Goal: Task Accomplishment & Management: Complete application form

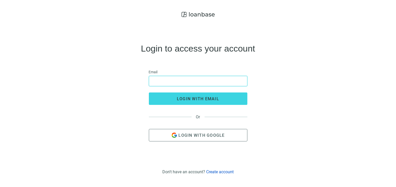
click at [197, 81] on input "email" at bounding box center [198, 81] width 92 height 10
type input "**********"
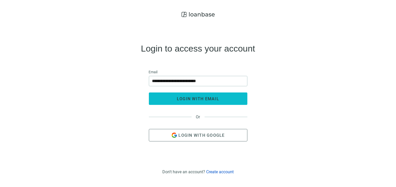
click at [188, 101] on span "login with email" at bounding box center [198, 98] width 42 height 5
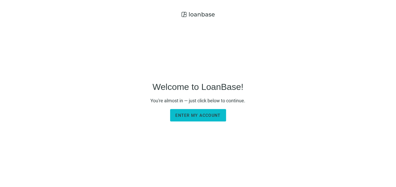
click at [195, 117] on span "Enter my account" at bounding box center [197, 115] width 45 height 5
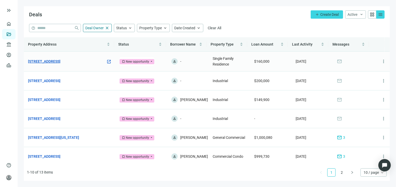
click at [60, 60] on link "5225 Maplewood Ave, Detroit, MI 48204" at bounding box center [44, 62] width 32 height 6
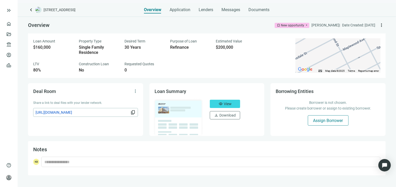
click at [317, 120] on span "Assign Borrower" at bounding box center [328, 120] width 30 height 5
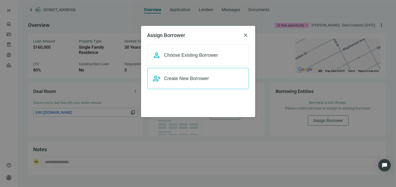
click at [182, 78] on span "Create New Borrower" at bounding box center [186, 78] width 45 height 5
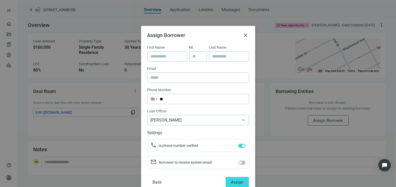
click at [239, 35] on div "Assign Borrower close" at bounding box center [198, 35] width 102 height 6
click at [243, 35] on span "close" at bounding box center [246, 35] width 6 height 6
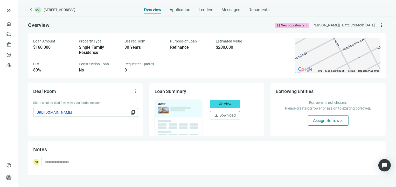
click at [310, 118] on button "Assign Borrower" at bounding box center [328, 120] width 41 height 10
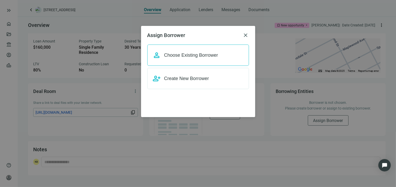
click at [185, 57] on span "Choose Existing Borrower" at bounding box center [191, 55] width 54 height 5
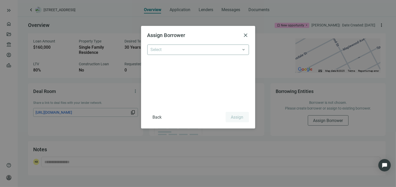
click at [188, 53] on input "search" at bounding box center [196, 50] width 90 height 10
click at [187, 49] on input "search" at bounding box center [196, 50] width 90 height 10
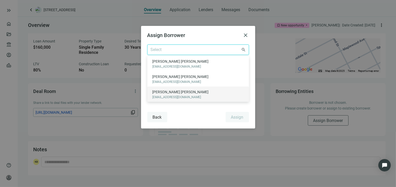
click at [160, 117] on span "Back" at bounding box center [157, 117] width 9 height 5
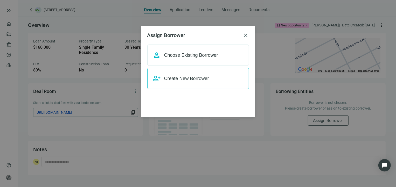
click at [205, 79] on span "Create New Borrower" at bounding box center [186, 78] width 45 height 5
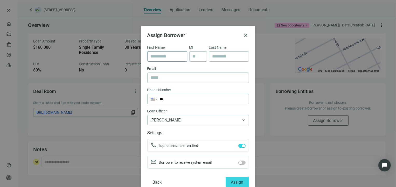
click at [171, 54] on input "text" at bounding box center [167, 57] width 33 height 10
paste input "**********"
type input "**********"
click at [214, 58] on input "text" at bounding box center [228, 57] width 33 height 10
click at [224, 57] on input "text" at bounding box center [228, 57] width 33 height 10
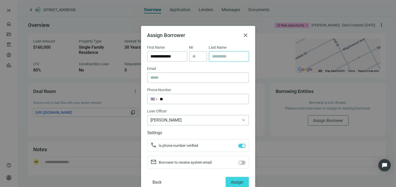
paste input "**********"
click at [226, 55] on input "**********" at bounding box center [228, 57] width 33 height 10
type input "*****"
drag, startPoint x: 165, startPoint y: 57, endPoint x: 187, endPoint y: 55, distance: 21.6
click at [187, 55] on div "**********" at bounding box center [198, 55] width 102 height 21
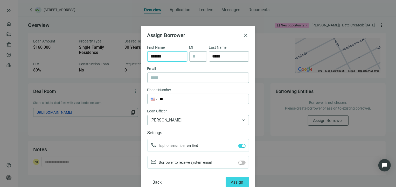
type input "*******"
click at [173, 76] on input "text" at bounding box center [198, 78] width 95 height 10
paste input "**********"
type input "**********"
click at [238, 147] on span "button" at bounding box center [241, 146] width 7 height 4
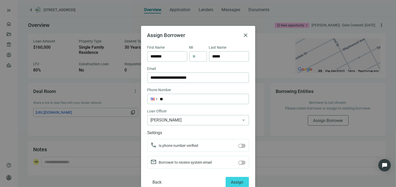
scroll to position [12, 0]
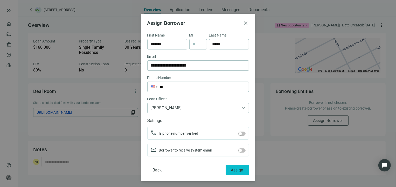
click at [234, 172] on button "Assign" at bounding box center [236, 170] width 23 height 10
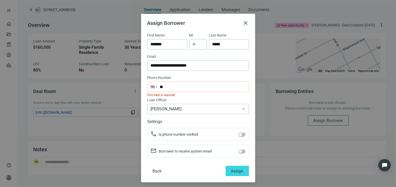
click at [243, 22] on span "close" at bounding box center [246, 23] width 6 height 6
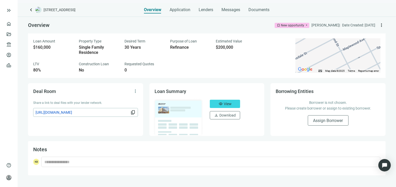
scroll to position [0, 0]
click at [325, 124] on button "Assign Borrower" at bounding box center [328, 120] width 41 height 10
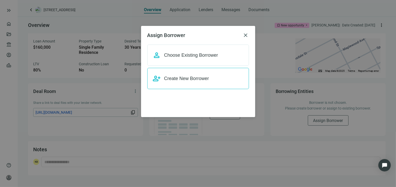
click at [192, 78] on span "Create New Borrower" at bounding box center [186, 78] width 45 height 5
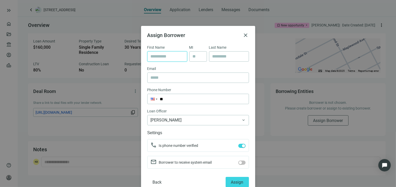
click at [171, 58] on input "text" at bounding box center [167, 57] width 33 height 10
paste input "**********"
type input "**********"
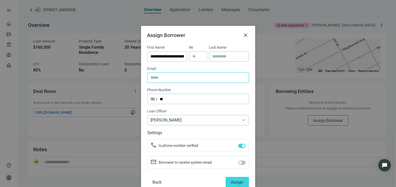
click at [175, 79] on input "text" at bounding box center [198, 78] width 95 height 10
paste input "**********"
type input "**********"
click at [164, 55] on input "**********" at bounding box center [167, 57] width 33 height 10
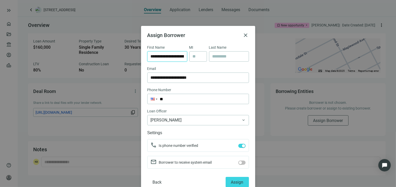
click at [164, 55] on input "**********" at bounding box center [167, 57] width 33 height 10
paste input "text"
type input "**********"
click at [213, 56] on input "text" at bounding box center [228, 57] width 33 height 10
paste input "**********"
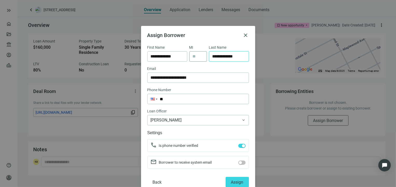
drag, startPoint x: 226, startPoint y: 56, endPoint x: 203, endPoint y: 56, distance: 22.8
click at [203, 56] on div "**********" at bounding box center [198, 55] width 102 height 21
type input "*****"
drag, startPoint x: 167, startPoint y: 56, endPoint x: 191, endPoint y: 55, distance: 24.7
click at [191, 55] on div "**********" at bounding box center [198, 55] width 102 height 21
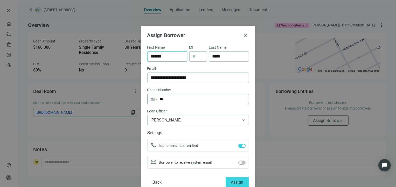
type input "*******"
click at [171, 103] on input "**" at bounding box center [197, 99] width 101 height 10
type input "**********"
click at [239, 163] on span "button" at bounding box center [241, 163] width 7 height 4
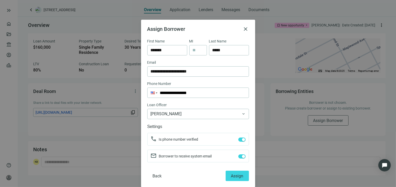
scroll to position [12, 0]
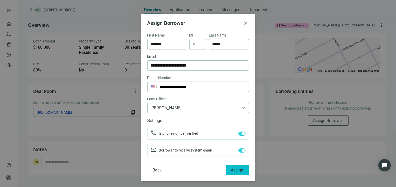
click at [231, 168] on span "Assign" at bounding box center [237, 170] width 12 height 5
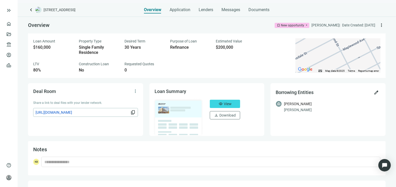
scroll to position [0, 0]
click at [177, 9] on span "Application" at bounding box center [180, 9] width 21 height 5
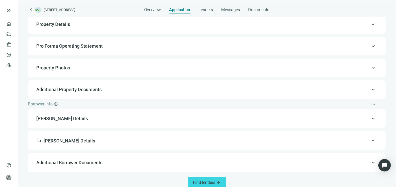
scroll to position [44, 0]
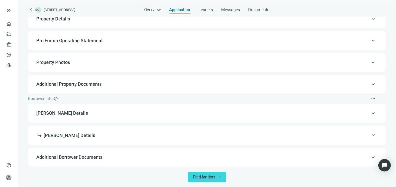
click at [87, 63] on span "Property Photos" at bounding box center [206, 62] width 340 height 6
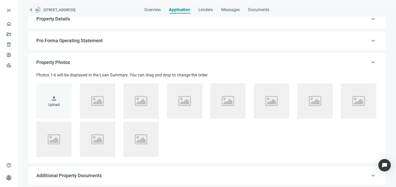
scroll to position [80, 0]
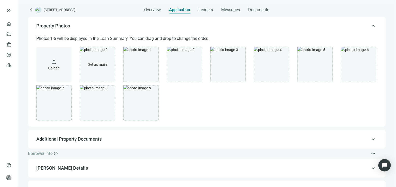
click at [55, 63] on span "upload" at bounding box center [54, 62] width 6 height 6
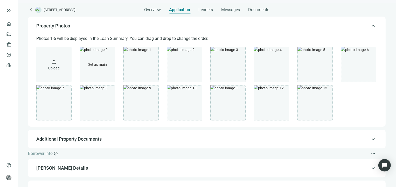
scroll to position [135, 0]
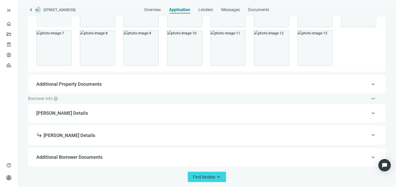
click at [79, 85] on span "Additional Property Documents" at bounding box center [68, 83] width 65 height 5
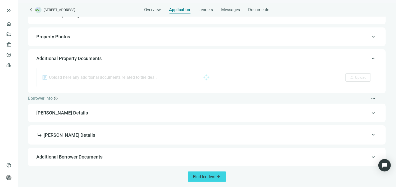
scroll to position [69, 0]
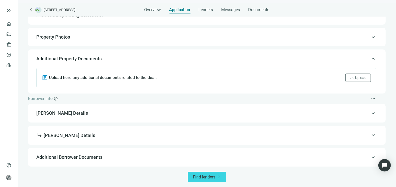
click at [67, 115] on span "Natasha Sands Details" at bounding box center [206, 113] width 340 height 6
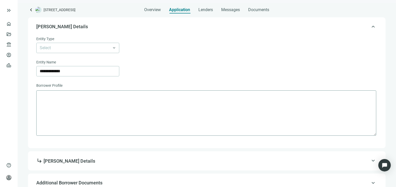
scroll to position [131, 0]
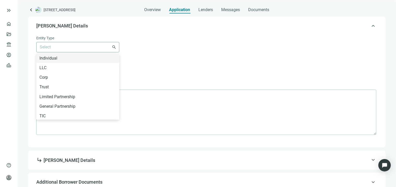
click at [114, 46] on span at bounding box center [78, 47] width 76 height 10
click at [115, 48] on span at bounding box center [78, 47] width 76 height 10
click at [87, 66] on div "LLC" at bounding box center [77, 68] width 77 height 6
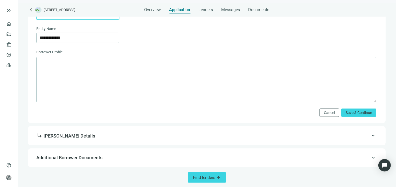
scroll to position [164, 0]
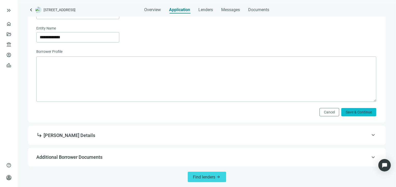
click at [350, 111] on span "Save & Continue" at bounding box center [358, 112] width 26 height 4
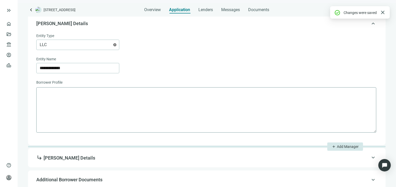
scroll to position [78, 0]
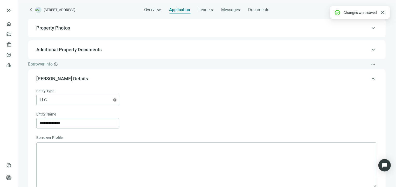
click at [370, 79] on span "keyboard_arrow_up" at bounding box center [373, 79] width 6 height 0
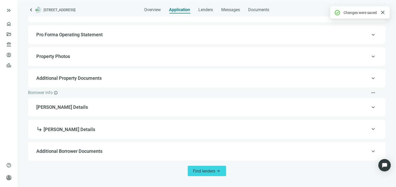
scroll to position [44, 0]
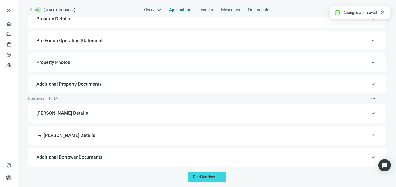
click at [88, 134] on span "subdirectory_arrow_right Natasha Sands Details" at bounding box center [65, 135] width 59 height 5
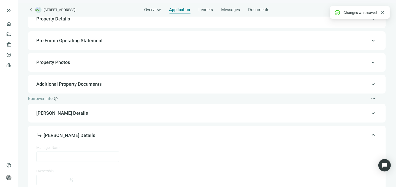
type input "**********"
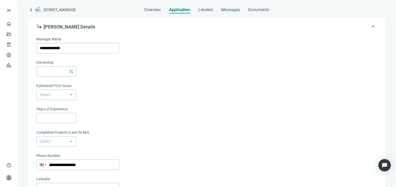
scroll to position [153, 0]
click at [69, 139] on span at bounding box center [56, 141] width 33 height 10
click at [63, 152] on div "1 - 3" at bounding box center [56, 152] width 34 height 6
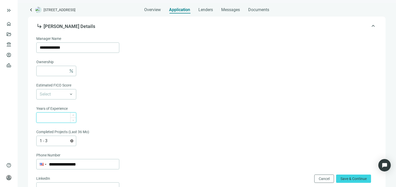
click at [63, 118] on input at bounding box center [58, 118] width 36 height 10
click at [63, 71] on input at bounding box center [53, 71] width 27 height 10
type input "**"
click at [63, 94] on input "search" at bounding box center [54, 94] width 29 height 10
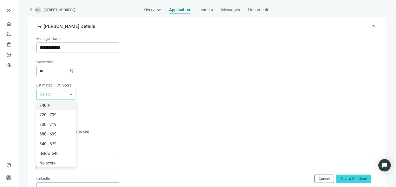
click at [58, 94] on input "search" at bounding box center [54, 94] width 29 height 10
click at [59, 152] on div "Below 640" at bounding box center [56, 153] width 34 height 6
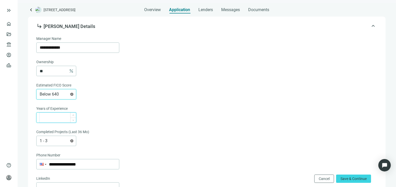
click at [63, 116] on input at bounding box center [58, 118] width 36 height 10
click at [59, 116] on input at bounding box center [58, 118] width 36 height 10
type input "*"
click at [115, 123] on div "Ownership ** percent Estimated FICO Score Below 640 740 + 720 - 739 700 - 719 6…" at bounding box center [206, 102] width 340 height 87
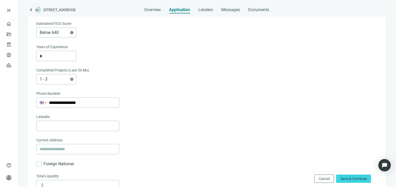
scroll to position [231, 0]
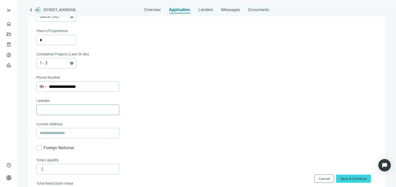
click at [83, 108] on input "text" at bounding box center [78, 110] width 76 height 10
drag, startPoint x: 141, startPoint y: 105, endPoint x: 144, endPoint y: 104, distance: 3.0
click at [141, 105] on div at bounding box center [206, 110] width 340 height 10
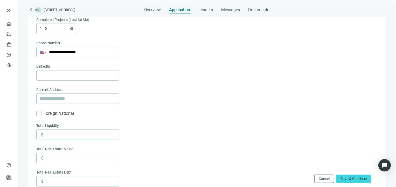
scroll to position [282, 0]
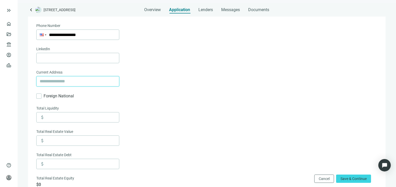
click at [56, 80] on input "text" at bounding box center [78, 81] width 76 height 10
paste input "**********"
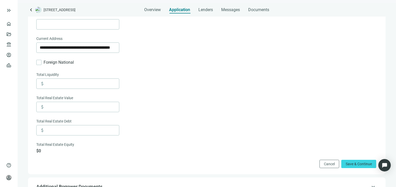
scroll to position [346, 0]
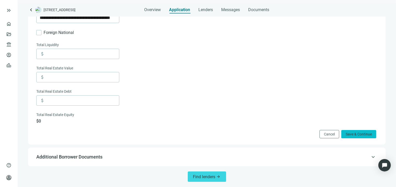
click at [351, 135] on span "Save & Continue" at bounding box center [358, 134] width 26 height 4
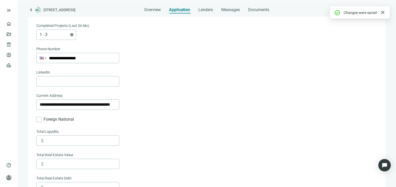
scroll to position [260, 0]
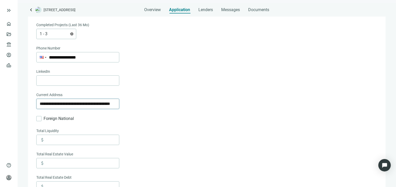
click at [116, 105] on input "**********" at bounding box center [78, 104] width 76 height 10
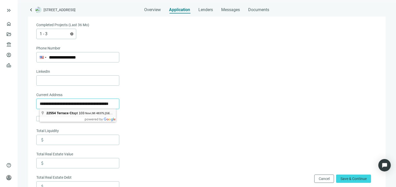
scroll to position [0, 0]
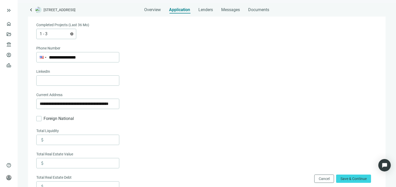
type input "**********"
click at [157, 112] on div "**********" at bounding box center [206, 69] width 340 height 281
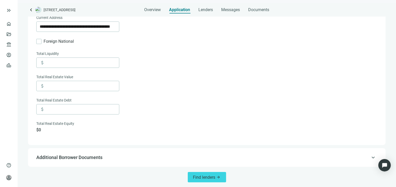
scroll to position [338, 0]
click at [207, 180] on button "Find lenders arrow_forward" at bounding box center [207, 177] width 38 height 10
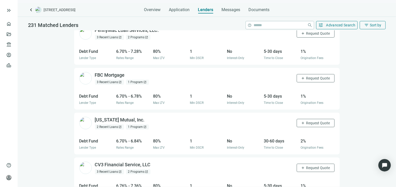
scroll to position [86, 0]
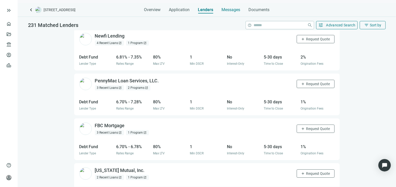
click at [231, 8] on span "Messages" at bounding box center [231, 9] width 19 height 5
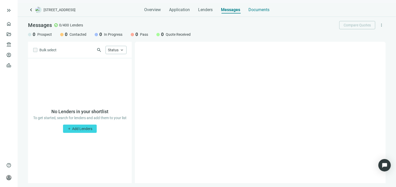
click at [260, 10] on span "Documents" at bounding box center [258, 9] width 21 height 5
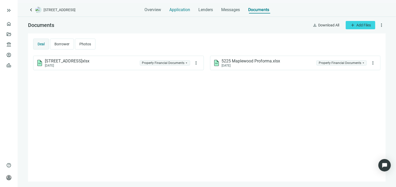
click at [185, 10] on span "Application" at bounding box center [179, 9] width 21 height 5
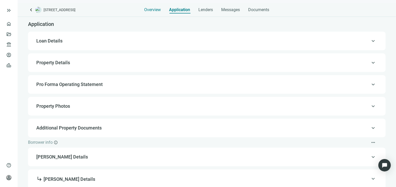
click at [158, 10] on span "Overview" at bounding box center [152, 9] width 17 height 5
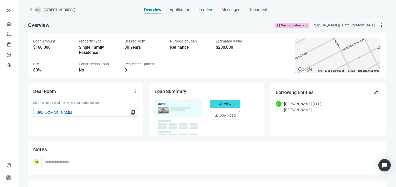
click at [203, 10] on span "Lenders" at bounding box center [206, 9] width 15 height 5
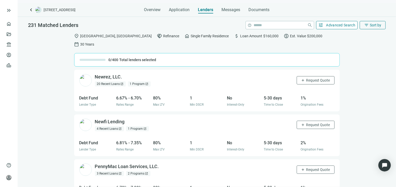
click at [336, 27] on span "Advanced Search" at bounding box center [340, 25] width 29 height 4
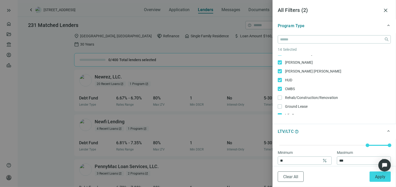
scroll to position [87, 0]
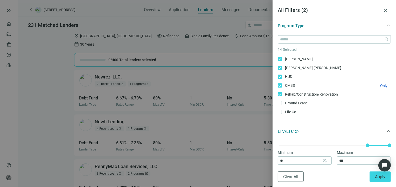
click at [282, 85] on span "CMBS Only" at bounding box center [289, 86] width 15 height 6
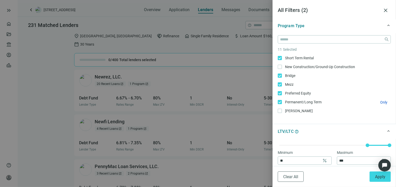
click at [282, 99] on span "Permanent/Long Term Only" at bounding box center [303, 102] width 42 height 6
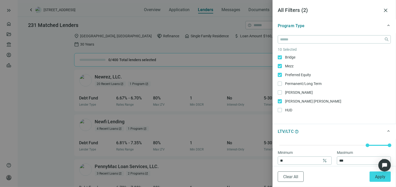
scroll to position [61, 0]
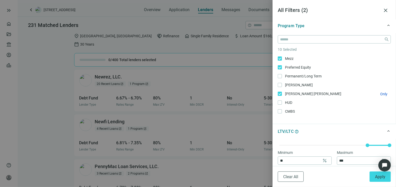
click at [282, 95] on span "Fannie Mae Only" at bounding box center [312, 94] width 61 height 6
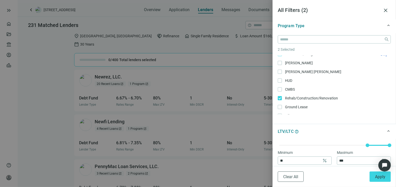
scroll to position [87, 0]
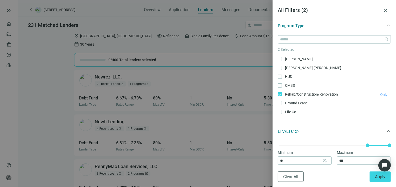
click at [380, 95] on span "Only" at bounding box center [383, 95] width 7 height 4
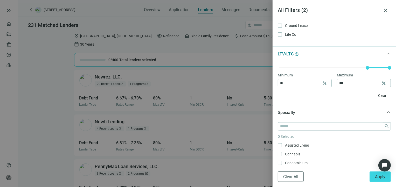
scroll to position [181, 0]
click at [307, 83] on input "**" at bounding box center [300, 83] width 40 height 8
click at [378, 95] on span "Clear" at bounding box center [382, 95] width 8 height 4
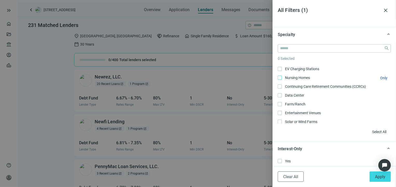
scroll to position [433, 0]
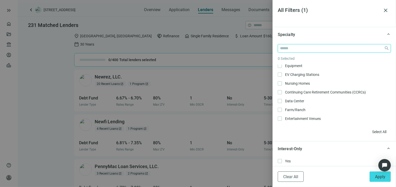
click at [293, 50] on input "search" at bounding box center [331, 49] width 102 height 8
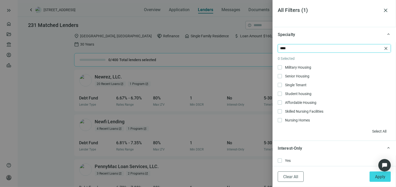
scroll to position [0, 0]
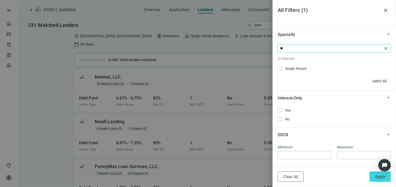
type input "*"
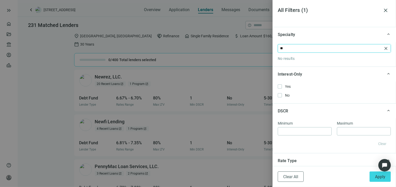
type input "*"
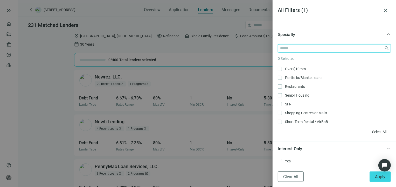
scroll to position [130, 0]
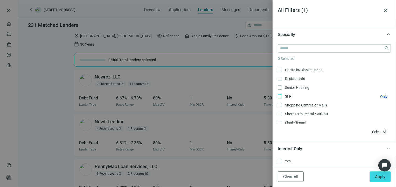
click at [293, 96] on span "SFR Only" at bounding box center [288, 97] width 12 height 6
click at [380, 97] on span "Only" at bounding box center [383, 97] width 7 height 4
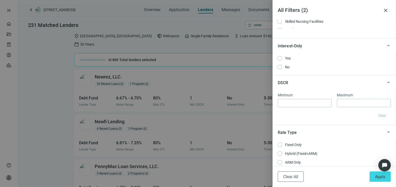
scroll to position [363, 0]
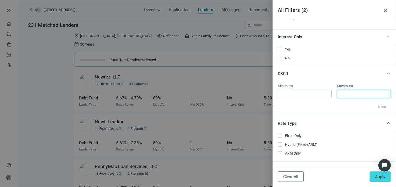
click at [347, 95] on input at bounding box center [363, 94] width 49 height 8
type input "**"
drag, startPoint x: 349, startPoint y: 95, endPoint x: 335, endPoint y: 94, distance: 14.0
click at [337, 94] on div "**" at bounding box center [364, 94] width 54 height 8
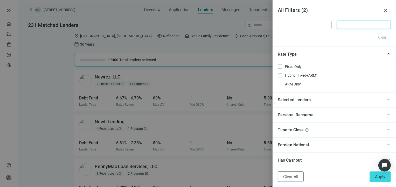
scroll to position [441, 0]
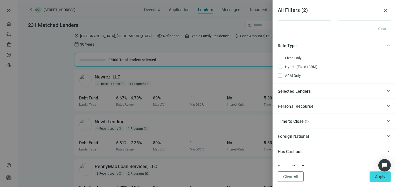
click at [311, 90] on div "Selected Lenders" at bounding box center [330, 91] width 105 height 6
click at [320, 122] on div "Personal Recourse" at bounding box center [330, 122] width 105 height 6
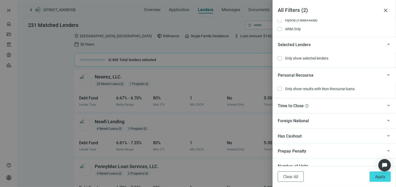
scroll to position [492, 0]
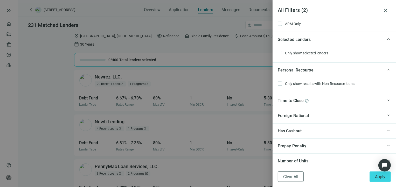
click at [326, 102] on div "Time to Close help" at bounding box center [330, 100] width 105 height 6
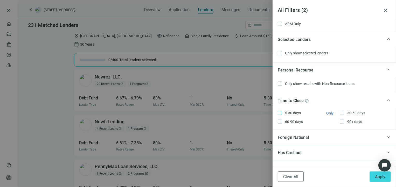
click at [291, 111] on span "5-30 days Only" at bounding box center [292, 113] width 21 height 6
click at [330, 112] on span "Only" at bounding box center [329, 113] width 7 height 4
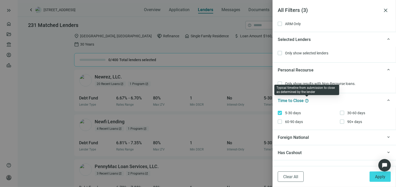
scroll to position [516, 0]
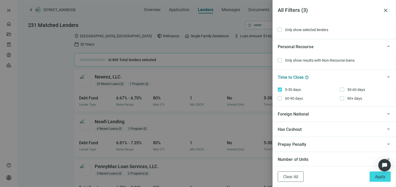
click at [320, 113] on div "Foreign National" at bounding box center [330, 114] width 105 height 6
click at [306, 127] on div "Has Cashout" at bounding box center [330, 129] width 105 height 6
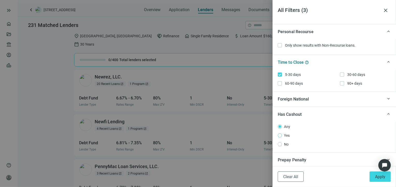
scroll to position [546, 0]
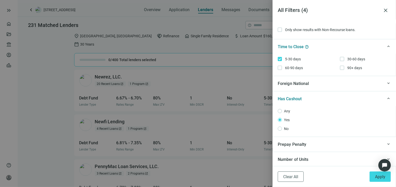
click at [313, 144] on div "Prepay Penalty" at bounding box center [330, 144] width 105 height 6
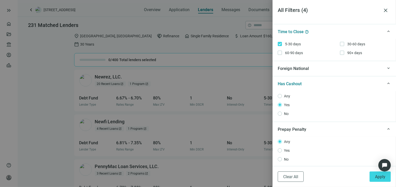
scroll to position [577, 0]
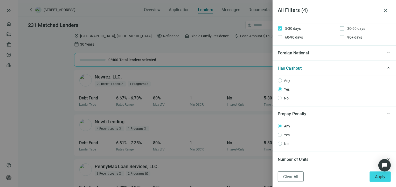
click at [314, 158] on div "Number of Units" at bounding box center [330, 159] width 105 height 6
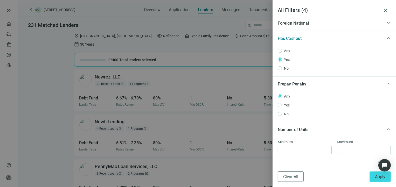
scroll to position [612, 0]
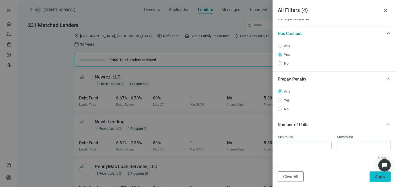
click at [377, 178] on span "Apply" at bounding box center [380, 176] width 10 height 5
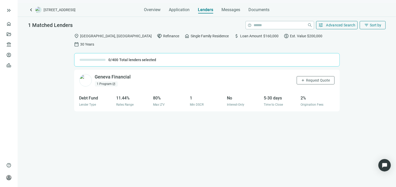
click at [112, 82] on span "open_in_new" at bounding box center [113, 83] width 3 height 3
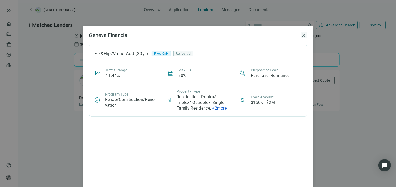
click at [301, 34] on span "close" at bounding box center [304, 35] width 6 height 6
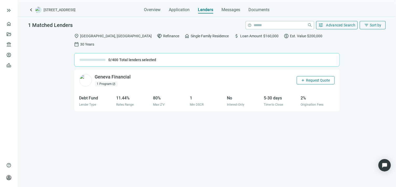
click at [315, 78] on span "Request Quote" at bounding box center [318, 80] width 24 height 4
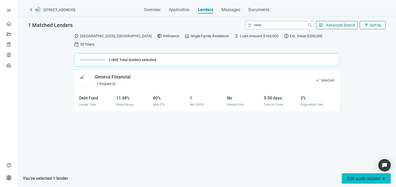
click at [358, 179] on span "Edit quote request arrow_forward" at bounding box center [366, 178] width 38 height 5
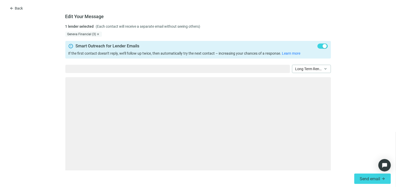
type textarea "**********"
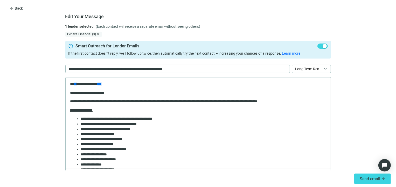
scroll to position [0, 0]
click at [315, 70] on span "Long Term Rental Loan - Purchase/Refinance" at bounding box center [311, 69] width 32 height 8
click at [352, 58] on form "**********" at bounding box center [198, 97] width 396 height 147
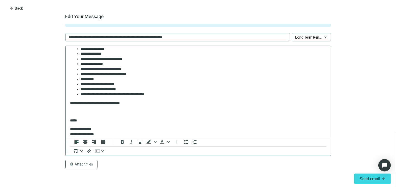
scroll to position [104, 0]
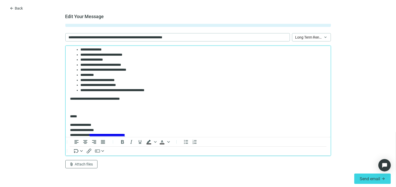
click at [84, 107] on p "Rich Text Area. Press ALT-0 for help." at bounding box center [198, 107] width 256 height 5
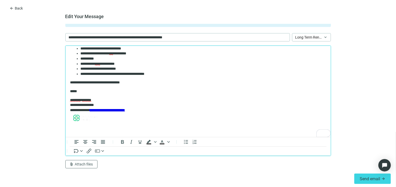
scroll to position [120, 0]
click at [93, 131] on p "To enrich screen reader interactions, please activate Accessibility in Grammarl…" at bounding box center [198, 130] width 256 height 5
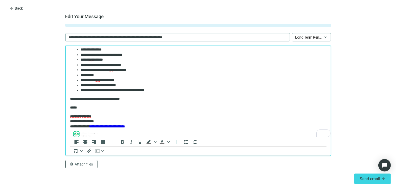
scroll to position [0, 0]
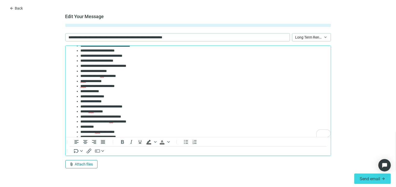
click at [87, 165] on span "Attach files" at bounding box center [84, 164] width 18 height 4
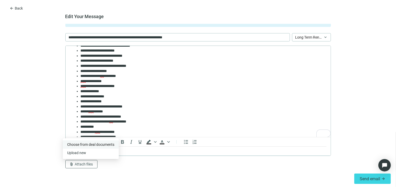
click at [98, 146] on span "Сhoose from deal documents" at bounding box center [90, 145] width 47 height 4
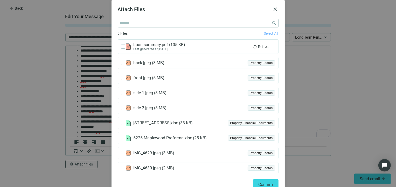
click at [264, 34] on span "Select All" at bounding box center [271, 33] width 14 height 4
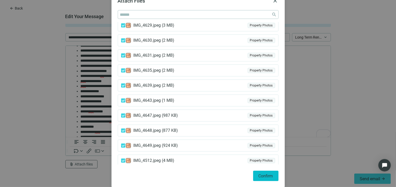
click at [263, 176] on span "Confirm" at bounding box center [265, 176] width 15 height 5
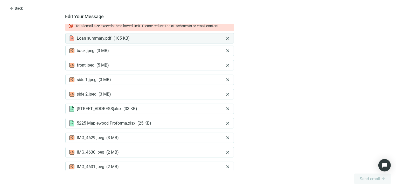
click at [225, 40] on span "close" at bounding box center [227, 38] width 5 height 5
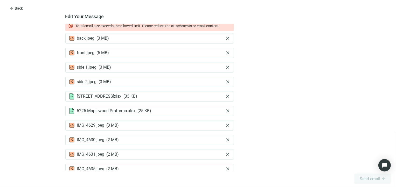
click at [225, 40] on span "close" at bounding box center [227, 38] width 5 height 5
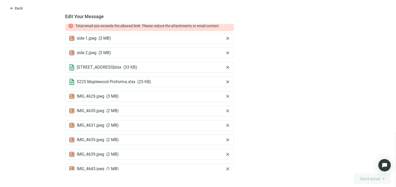
click at [225, 40] on span "close" at bounding box center [227, 38] width 5 height 5
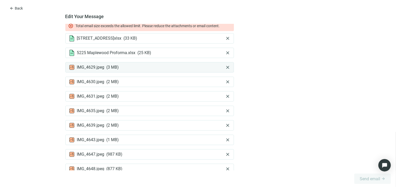
click at [225, 69] on span "close" at bounding box center [227, 67] width 5 height 5
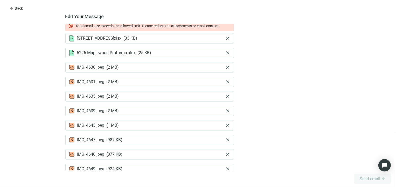
click at [225, 69] on span "close" at bounding box center [227, 67] width 5 height 5
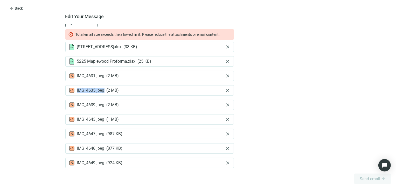
click at [225, 69] on div "5223_5 Maplewood Ave P&L.xlsx ( 33 KB ) close 5225 Maplewood Proforma.xlsx ( 25…" at bounding box center [149, 112] width 168 height 141
click at [225, 69] on div "5223_5 Maplewood Ave P&L.xlsx ( 33 KB ) close 5225 Maplewood Proforma.xlsx ( 25…" at bounding box center [149, 105] width 168 height 126
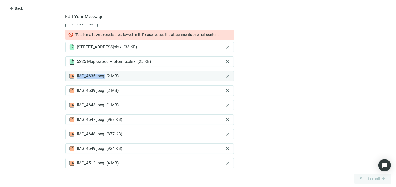
click at [225, 77] on span "close" at bounding box center [227, 76] width 5 height 5
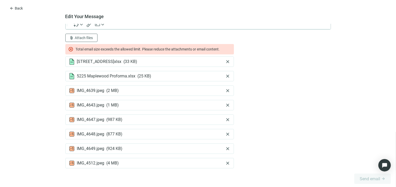
scroll to position [158, 0]
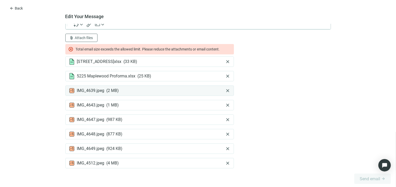
click at [225, 89] on span "close" at bounding box center [227, 90] width 5 height 5
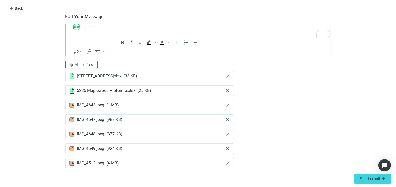
scroll to position [131, 0]
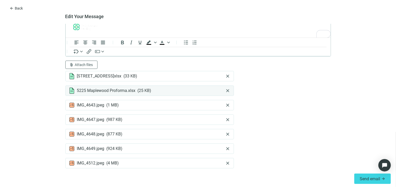
click at [225, 105] on span "close" at bounding box center [227, 105] width 5 height 5
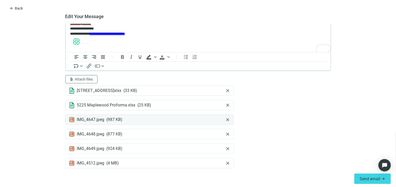
click at [225, 119] on span "close" at bounding box center [227, 119] width 5 height 5
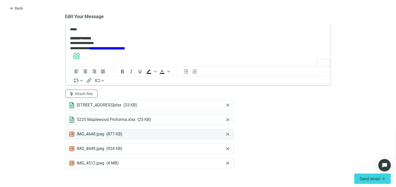
click at [225, 136] on span "close" at bounding box center [227, 134] width 5 height 5
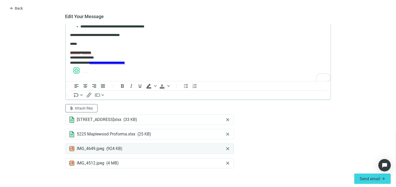
click at [225, 151] on span "close" at bounding box center [227, 148] width 5 height 5
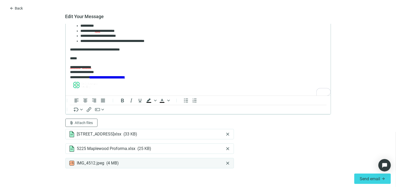
click at [225, 166] on span "close" at bounding box center [227, 163] width 5 height 5
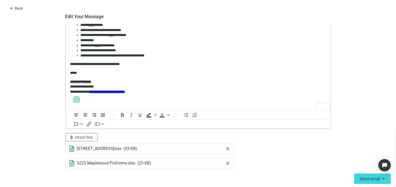
click at [83, 173] on div "Send email arrow_forward" at bounding box center [198, 179] width 396 height 17
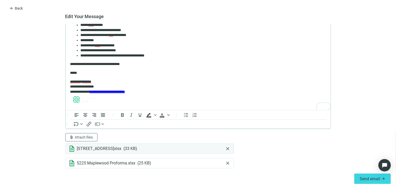
click at [225, 149] on span "close" at bounding box center [227, 148] width 5 height 5
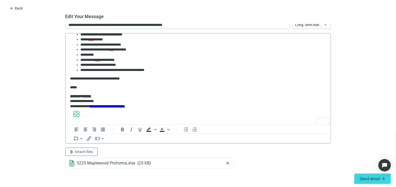
scroll to position [111, 0]
click at [80, 154] on button "attach_file Attach files" at bounding box center [81, 152] width 32 height 8
click at [92, 132] on span "Сhoose from deal documents" at bounding box center [90, 132] width 47 height 4
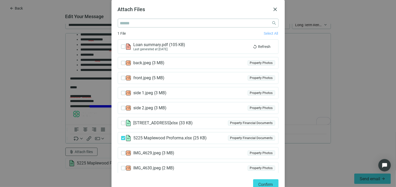
click at [264, 32] on span "Select All" at bounding box center [271, 33] width 14 height 4
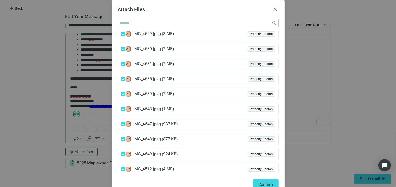
scroll to position [9, 0]
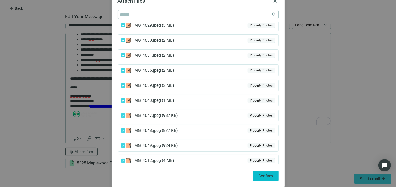
click at [263, 176] on span "Confirm" at bounding box center [265, 176] width 15 height 5
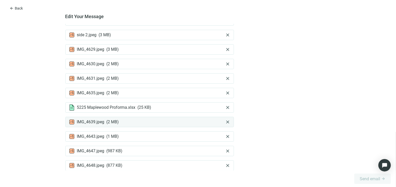
scroll to position [271, 0]
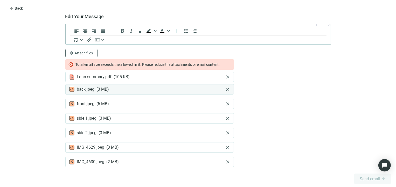
click at [225, 88] on span "close" at bounding box center [227, 89] width 5 height 5
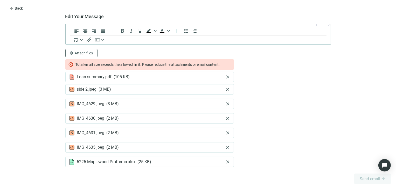
click at [225, 88] on span "close" at bounding box center [227, 89] width 5 height 5
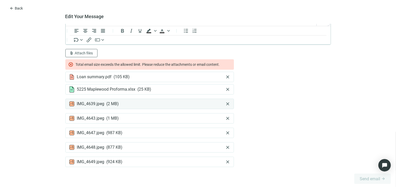
click at [225, 105] on span "close" at bounding box center [227, 103] width 5 height 5
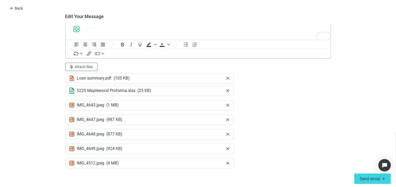
click at [225, 105] on span "close" at bounding box center [227, 105] width 5 height 5
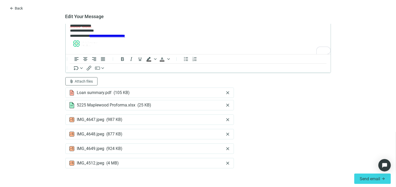
click at [225, 105] on span "close" at bounding box center [227, 105] width 5 height 5
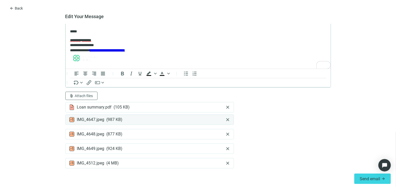
click at [225, 121] on span "close" at bounding box center [227, 119] width 5 height 5
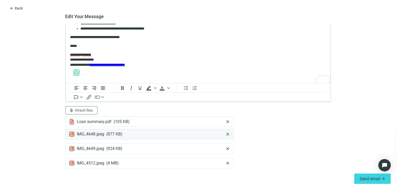
click at [225, 135] on span "close" at bounding box center [227, 134] width 5 height 5
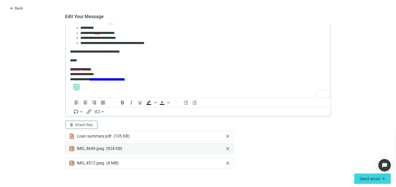
click at [225, 149] on span "close" at bounding box center [227, 148] width 5 height 5
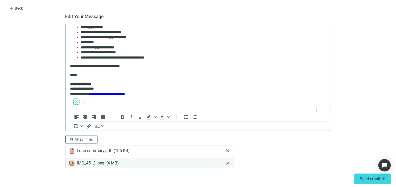
click at [225, 162] on span "close" at bounding box center [227, 163] width 5 height 5
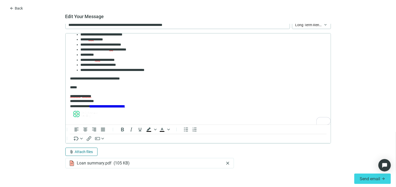
click at [89, 151] on span "Attach files" at bounding box center [84, 152] width 18 height 4
click at [86, 133] on span "Сhoose from deal documents" at bounding box center [90, 132] width 47 height 4
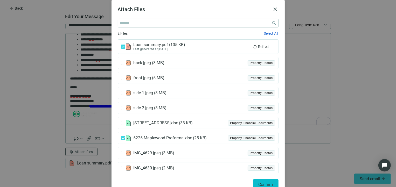
click at [258, 183] on span "Confirm" at bounding box center [265, 184] width 15 height 5
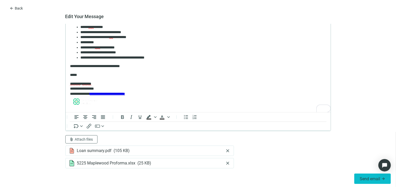
click at [369, 179] on span "Send email" at bounding box center [369, 178] width 20 height 5
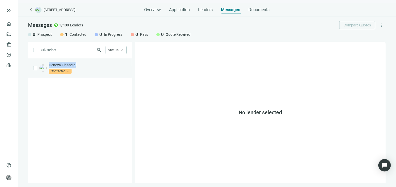
copy p "Geneva Financial"
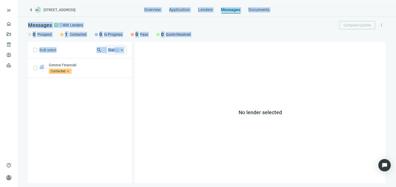
drag, startPoint x: 47, startPoint y: 60, endPoint x: 85, endPoint y: -4, distance: 74.5
click at [85, 0] on html "keyboard_double_arrow_right home Overview folder_open Deals account_balance Len…" at bounding box center [198, 93] width 396 height 187
